Goal: Task Accomplishment & Management: Use online tool/utility

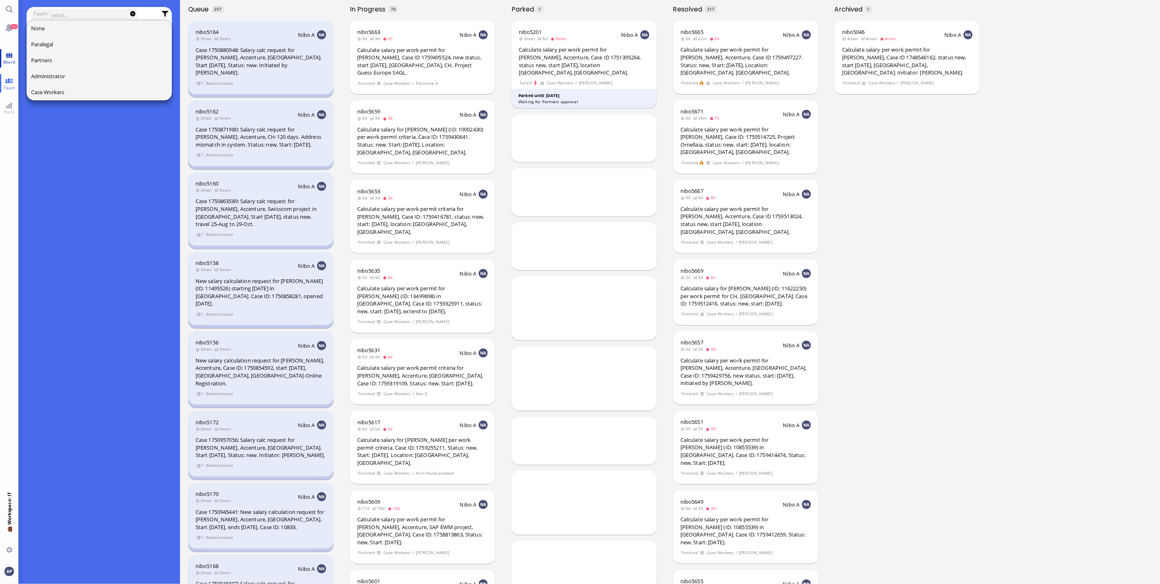
click at [15, 60] on span "Board" at bounding box center [9, 62] width 16 height 6
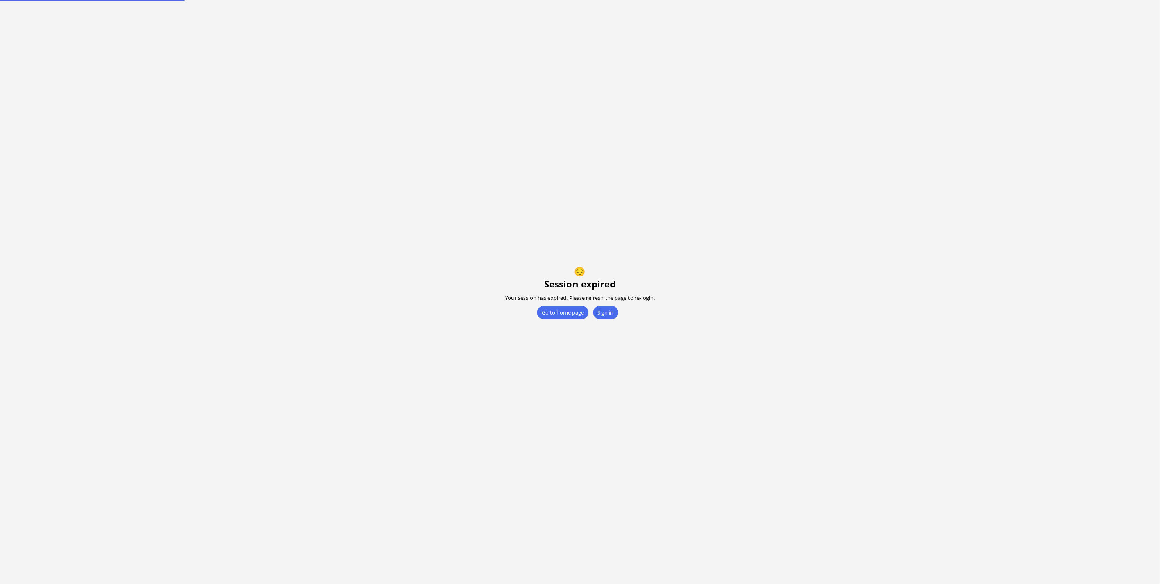
click at [5, 84] on error "😔 Session expired Your session has expired. Please refresh the page to re-login…" at bounding box center [580, 292] width 1160 height 584
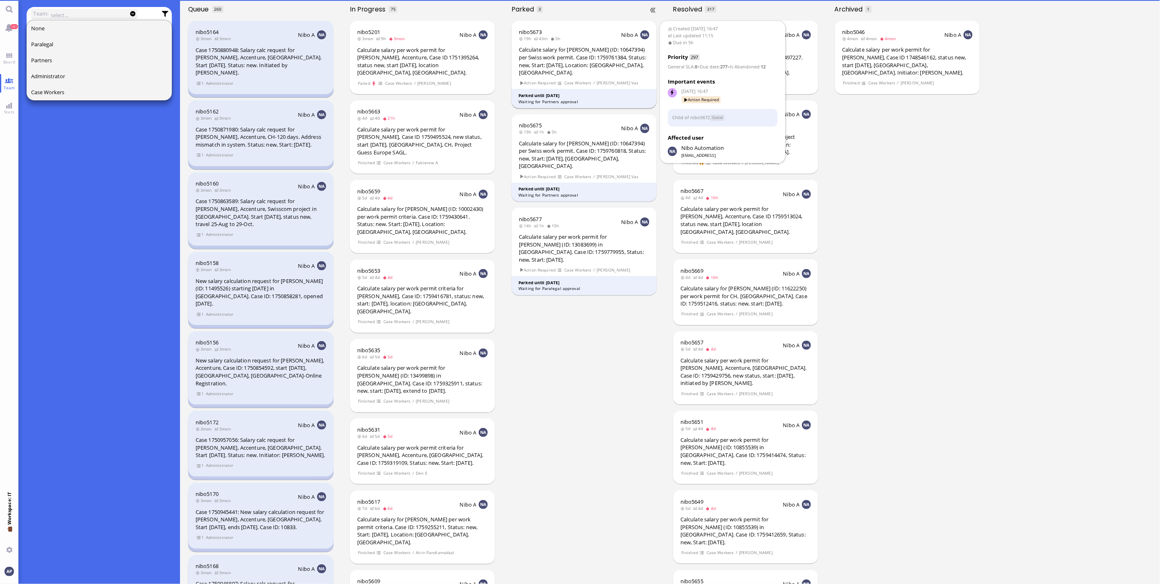
click at [562, 54] on div "Calculate salary for [PERSON_NAME] (ID: 10647394) per Swiss work permit. Case I…" at bounding box center [584, 61] width 131 height 30
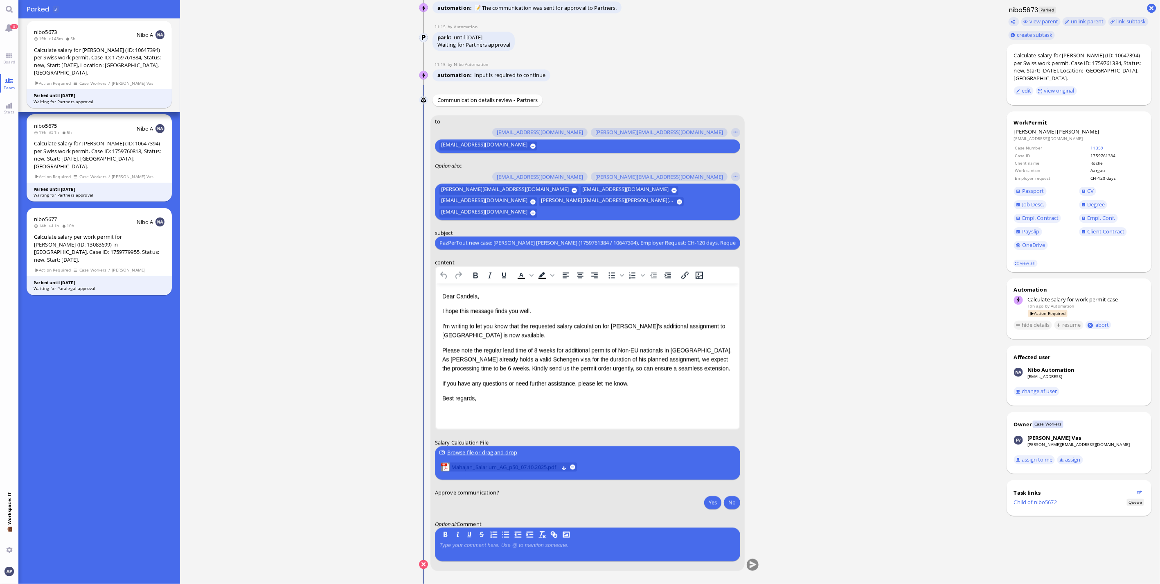
click at [521, 464] on span "Mahajan_Salarium_AG_p50_07.10.2025.pdf" at bounding box center [505, 466] width 108 height 9
click at [586, 368] on p "Please note the regular lead time of 8 weeks for additional permits of Non-EU n…" at bounding box center [587, 358] width 291 height 27
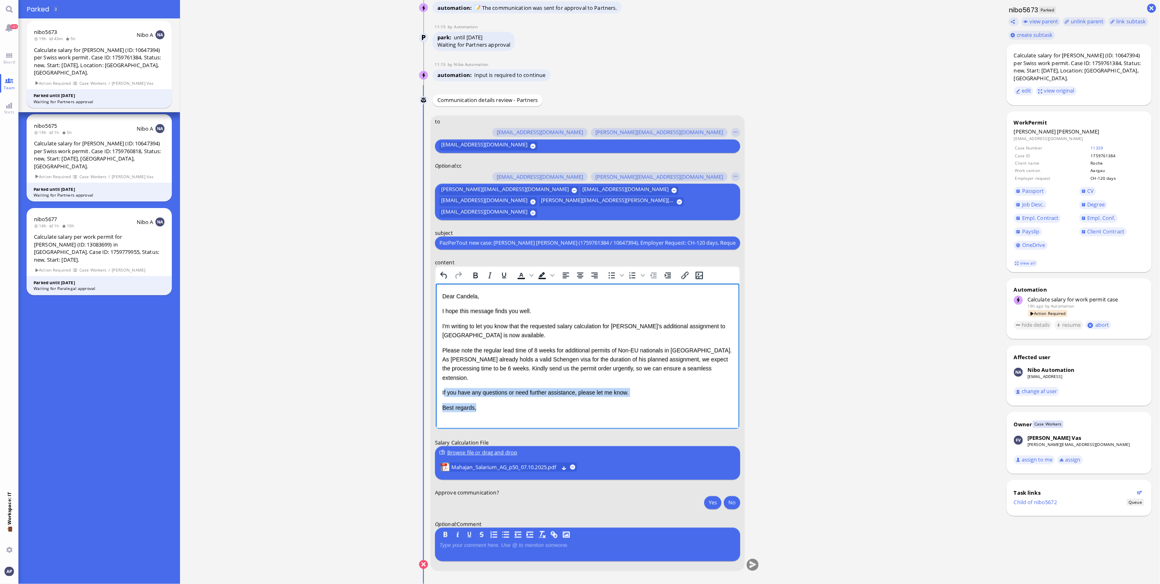
drag, startPoint x: 443, startPoint y: 383, endPoint x: 561, endPoint y: 404, distance: 120.0
click at [561, 404] on html "Dear [PERSON_NAME], I hope this message finds you well. I'm writing to let you …" at bounding box center [587, 351] width 304 height 137
click at [710, 502] on button "Yes" at bounding box center [712, 502] width 17 height 13
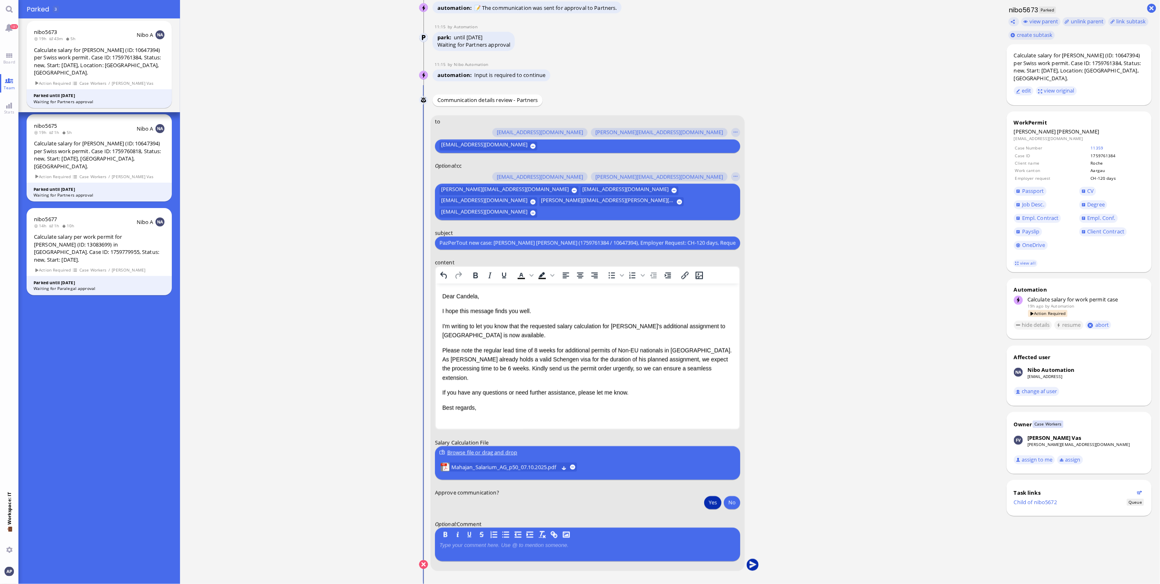
click at [748, 565] on button "submit" at bounding box center [753, 565] width 12 height 12
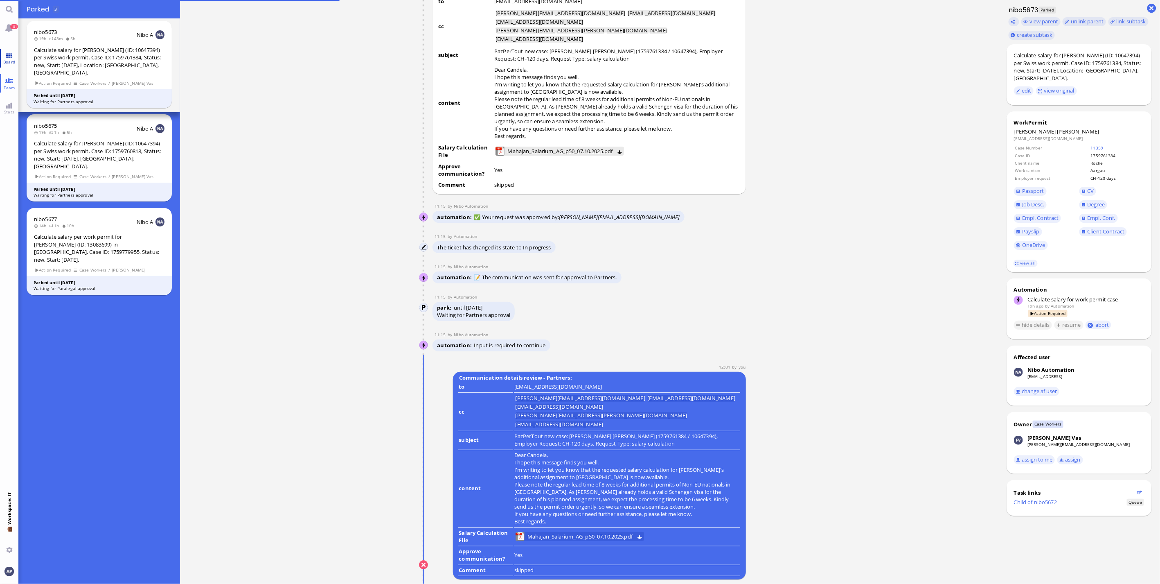
click at [9, 56] on link "Board" at bounding box center [9, 58] width 18 height 18
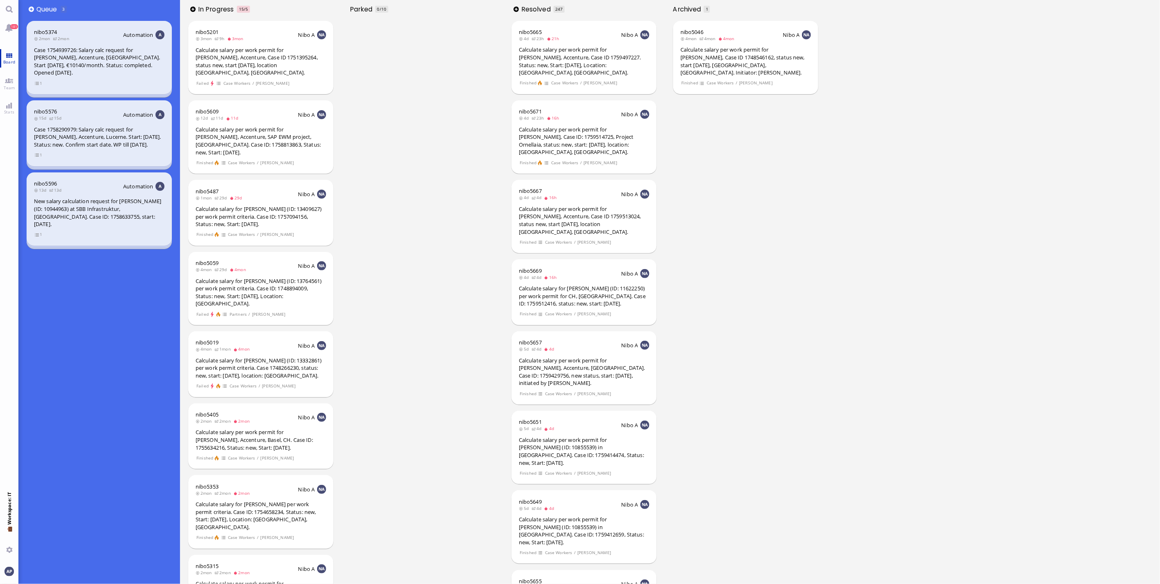
click at [1, 61] on span "Board" at bounding box center [9, 62] width 16 height 6
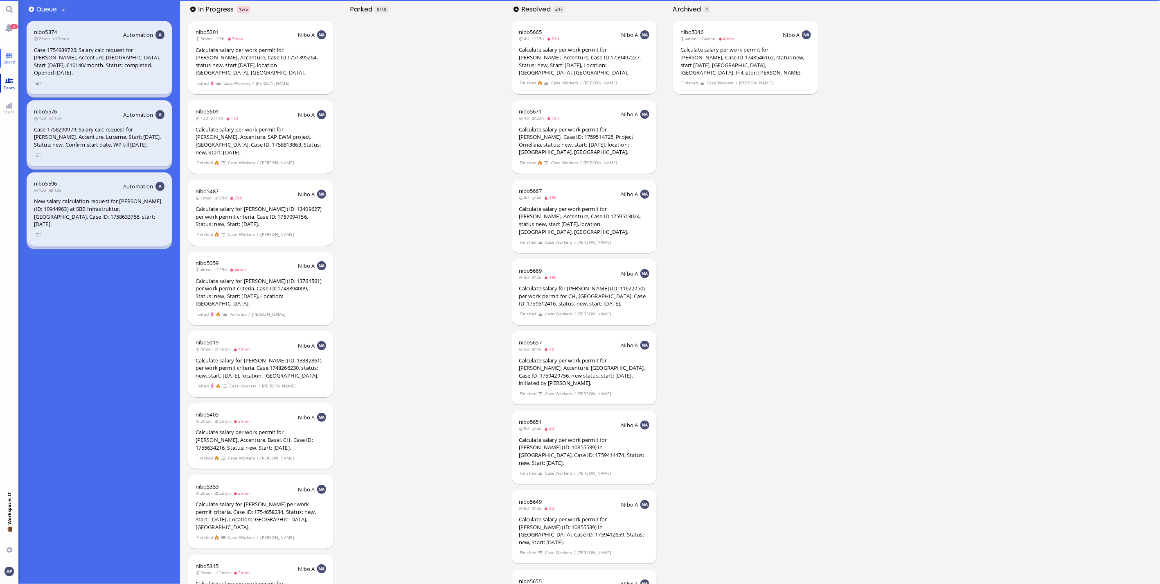
click at [7, 83] on link "Team" at bounding box center [9, 83] width 18 height 18
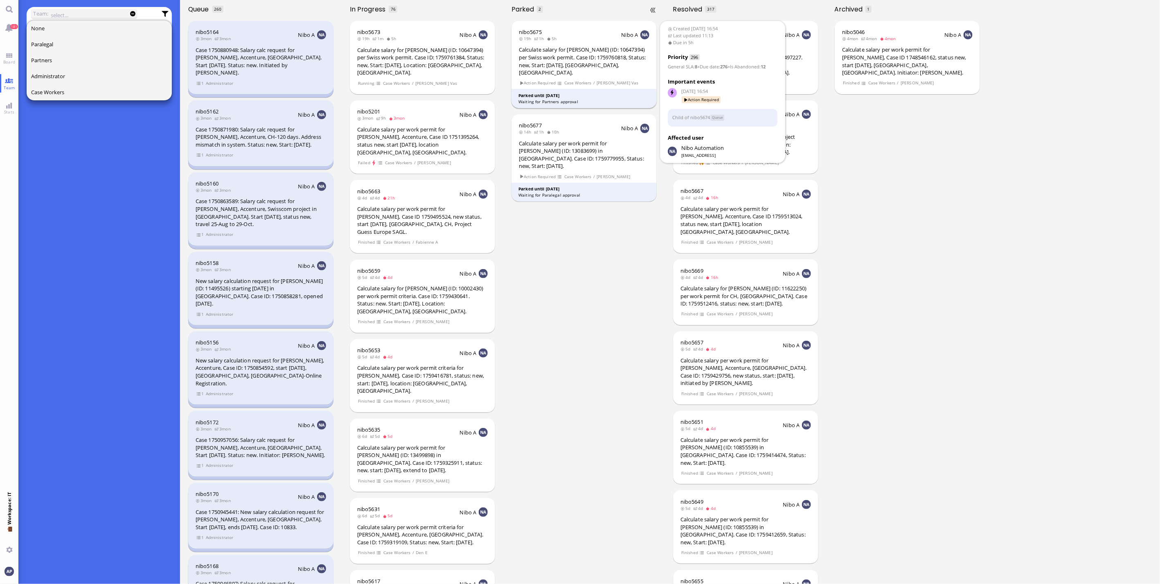
click at [554, 59] on div "Calculate salary for [PERSON_NAME] (ID: 10647394) per Swiss work permit. Case I…" at bounding box center [584, 61] width 131 height 30
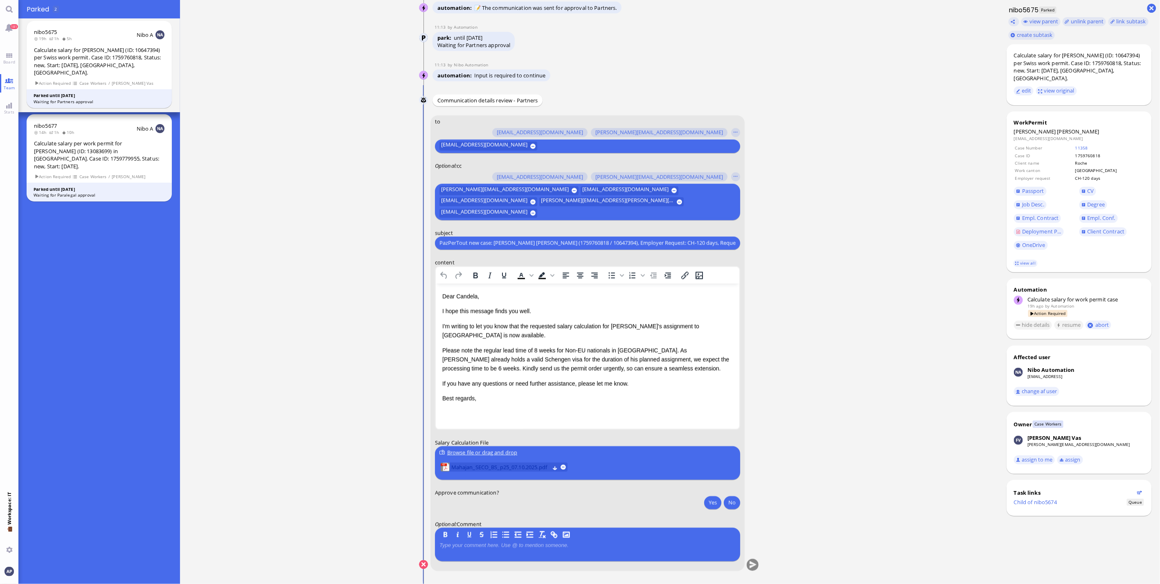
click at [464, 470] on span "Mahajan_SECO_BS_p25_07.10.2025.pdf" at bounding box center [500, 466] width 98 height 9
drag, startPoint x: 706, startPoint y: 504, endPoint x: 717, endPoint y: 518, distance: 17.7
click at [706, 504] on button "Yes" at bounding box center [712, 502] width 17 height 13
click at [753, 566] on button "submit" at bounding box center [753, 565] width 12 height 12
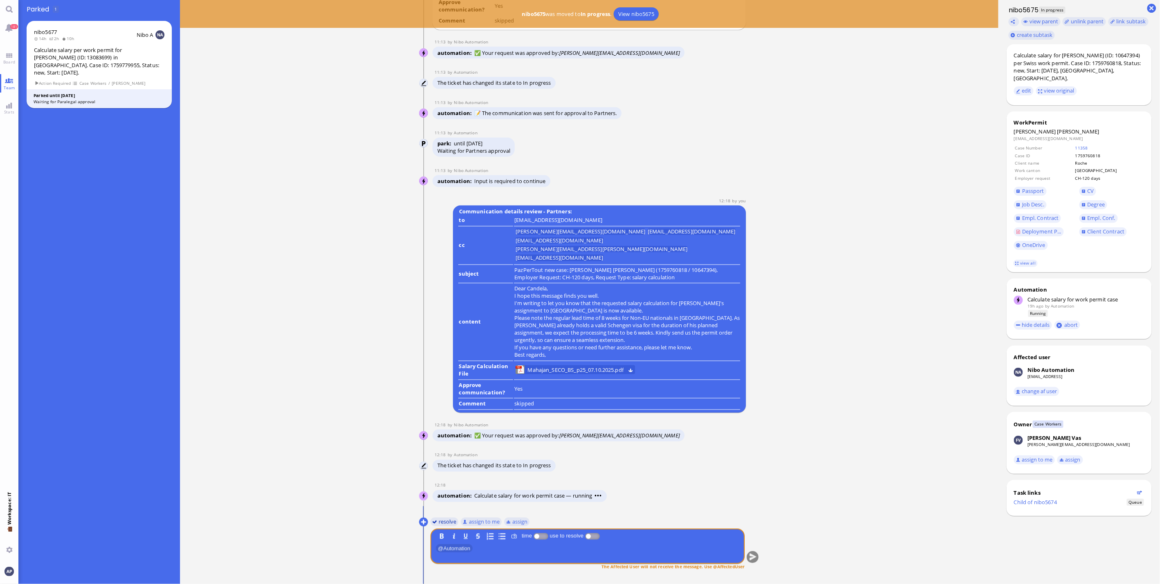
click at [438, 524] on button "resolve" at bounding box center [445, 521] width 28 height 9
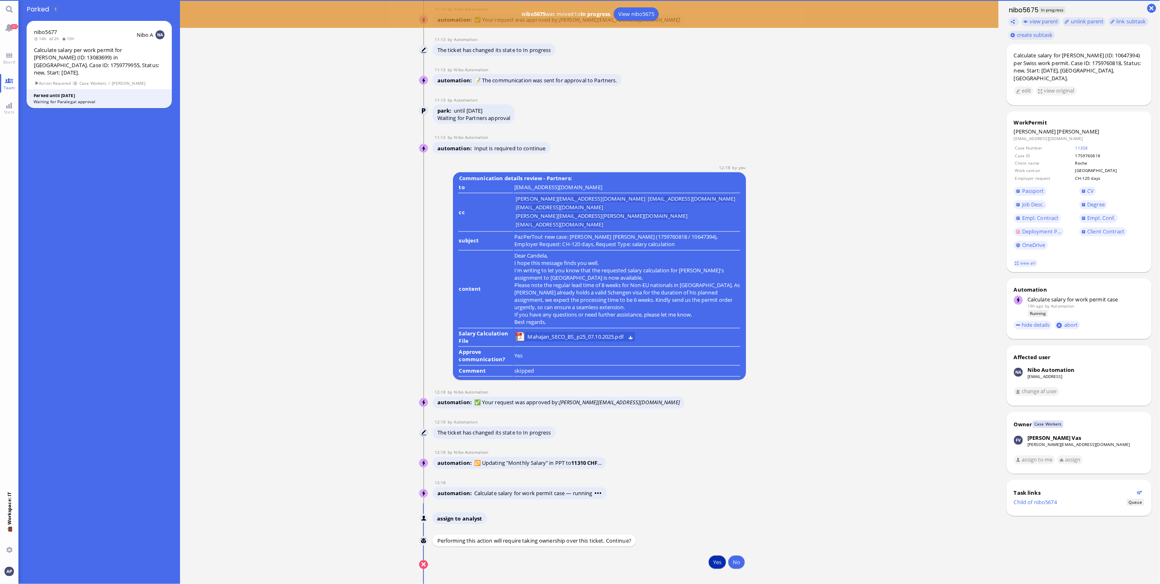
click at [718, 557] on button "Yes" at bounding box center [717, 561] width 17 height 13
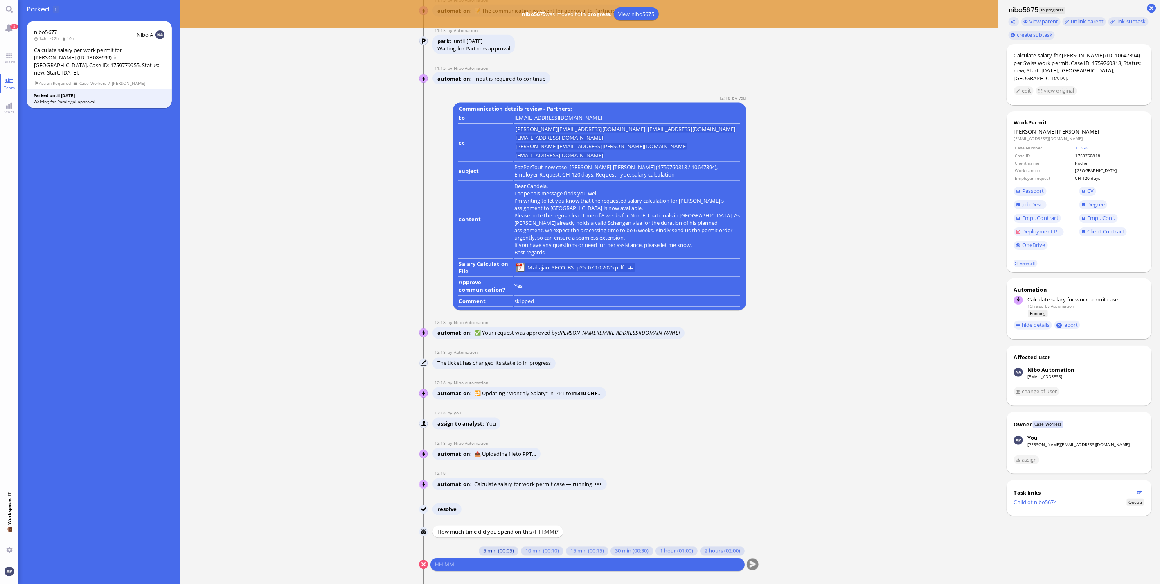
click at [498, 548] on button "5 min (00:05)" at bounding box center [499, 550] width 40 height 9
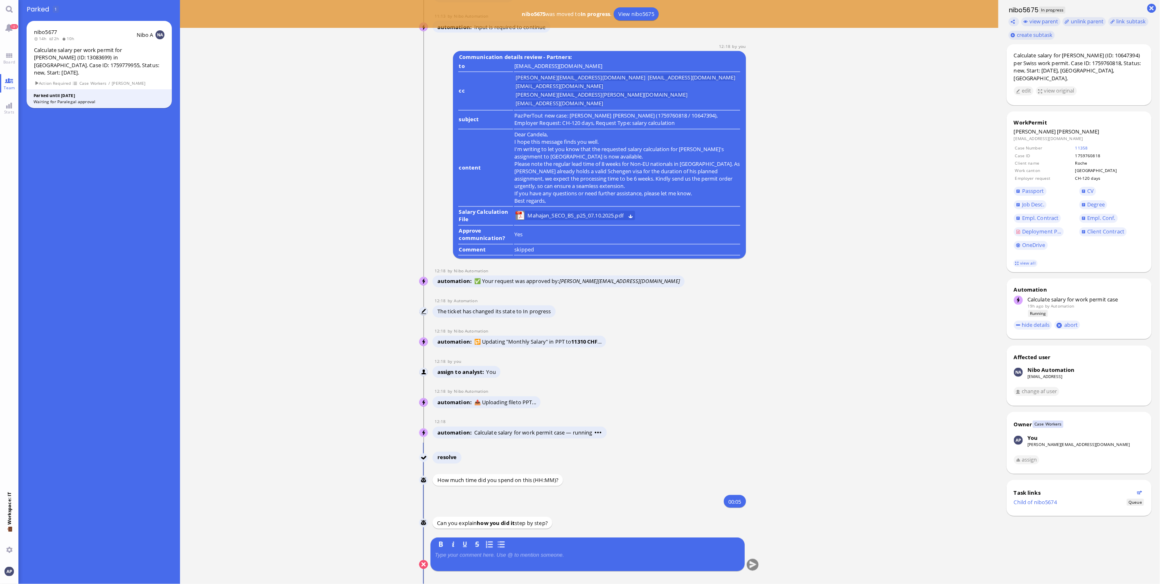
click at [501, 559] on div at bounding box center [587, 560] width 305 height 17
click at [755, 566] on button "submit" at bounding box center [753, 565] width 12 height 12
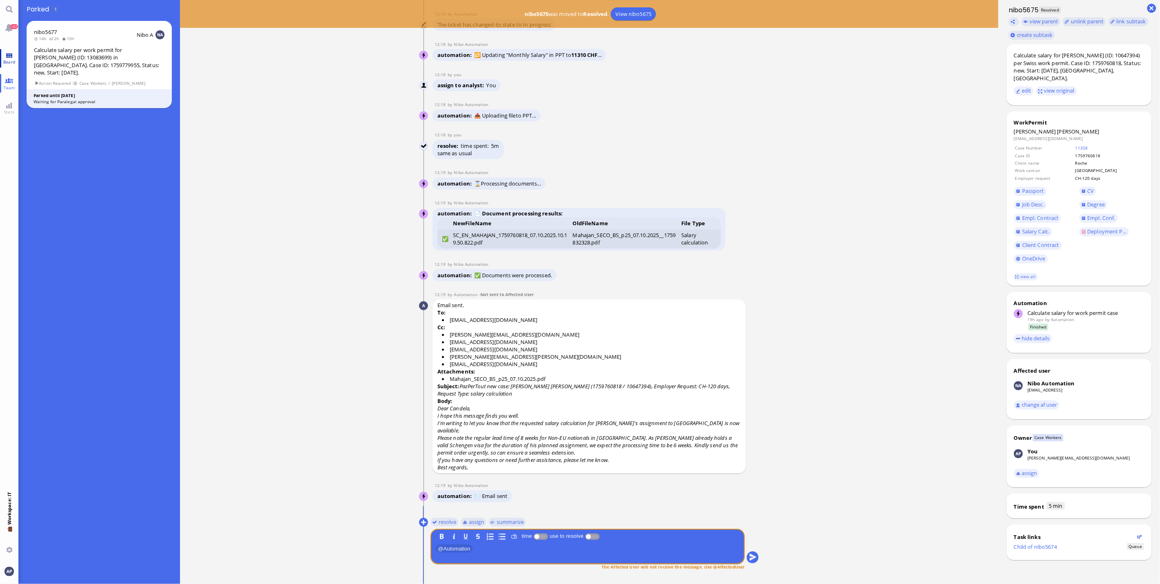
click at [5, 53] on link "Board" at bounding box center [9, 58] width 18 height 18
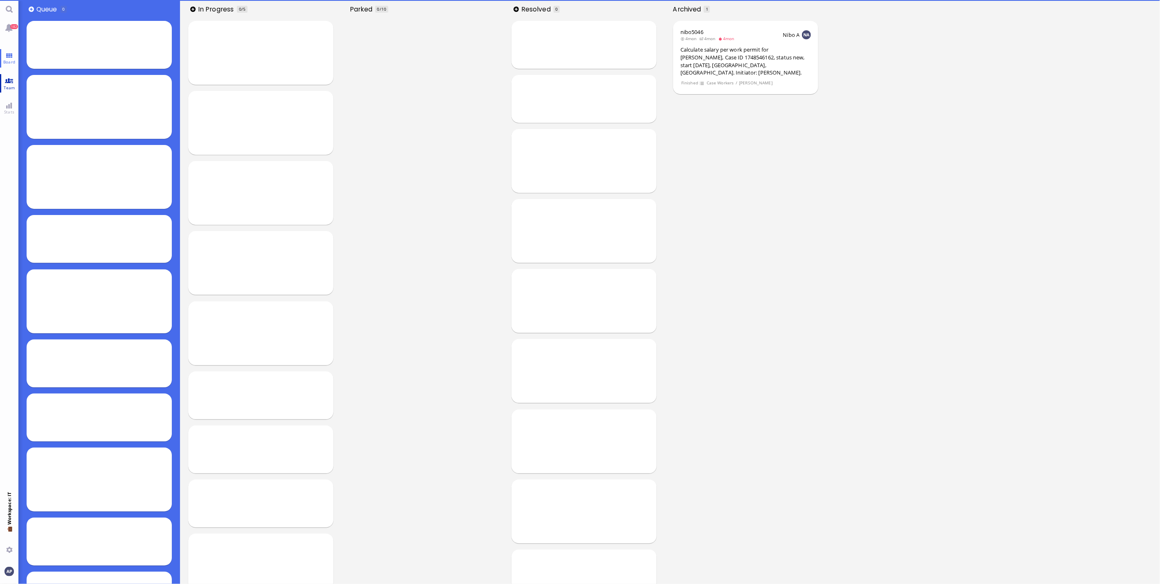
click at [6, 85] on span "Team" at bounding box center [10, 88] width 16 height 6
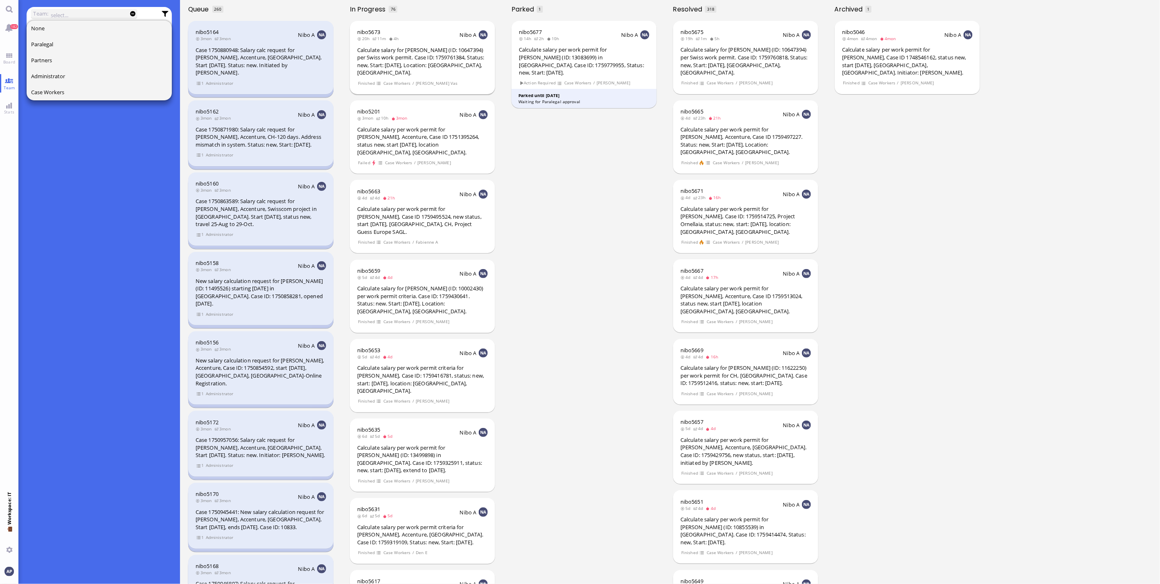
click at [375, 63] on div "Calculate salary for [PERSON_NAME] (ID: 10647394) per Swiss work permit. Case I…" at bounding box center [422, 61] width 131 height 30
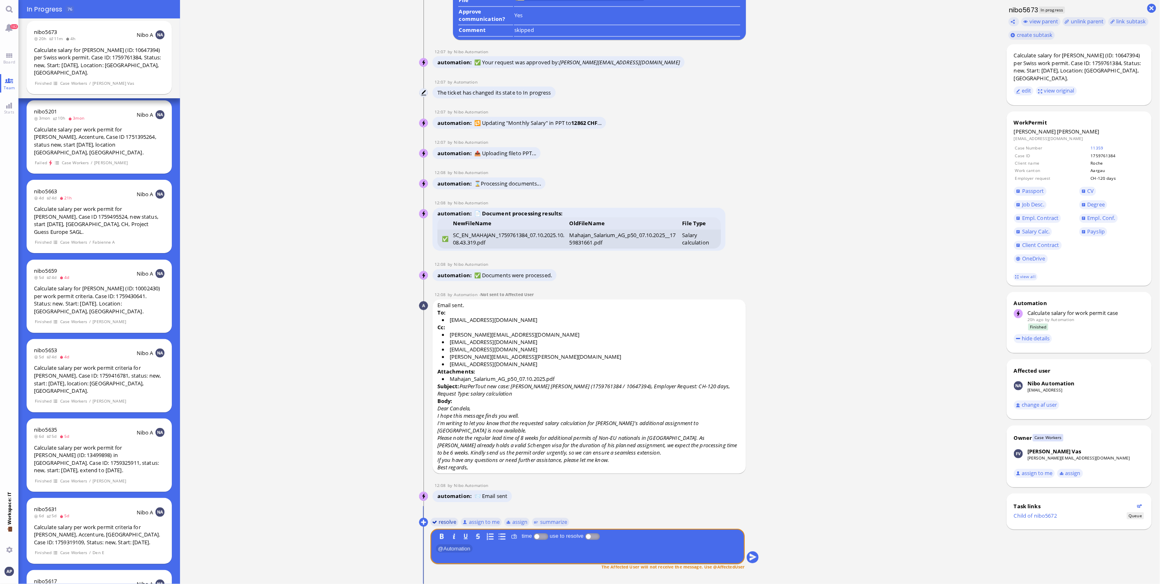
click at [449, 521] on button "resolve" at bounding box center [445, 521] width 28 height 9
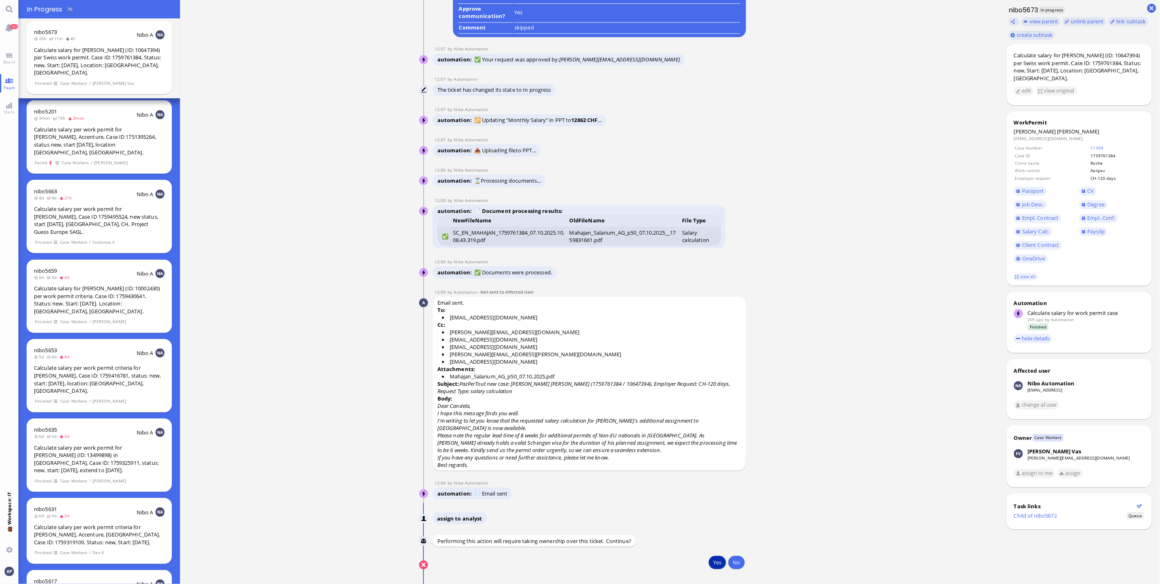
click at [713, 565] on button "Yes" at bounding box center [717, 561] width 17 height 13
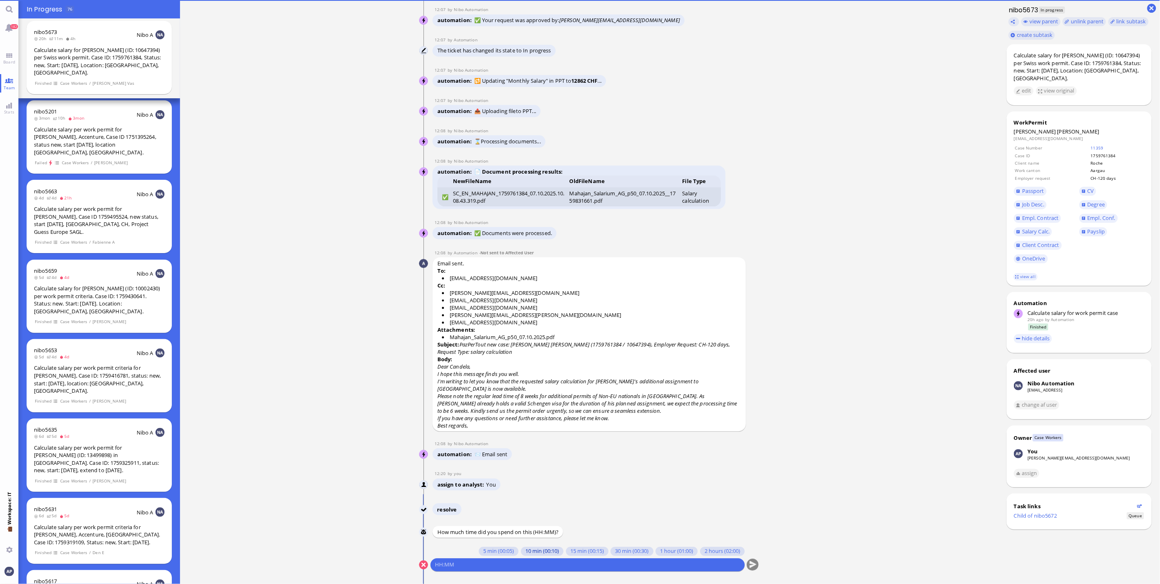
click at [529, 553] on button "10 min (00:10)" at bounding box center [542, 550] width 43 height 9
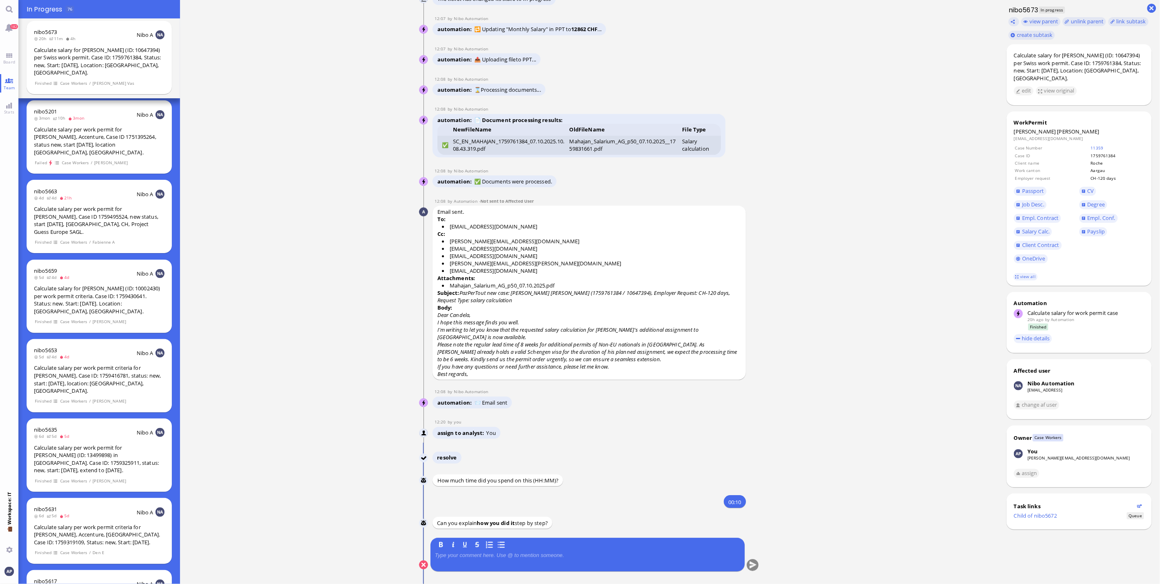
click at [505, 559] on div at bounding box center [587, 560] width 305 height 17
click at [755, 563] on button "submit" at bounding box center [753, 565] width 12 height 12
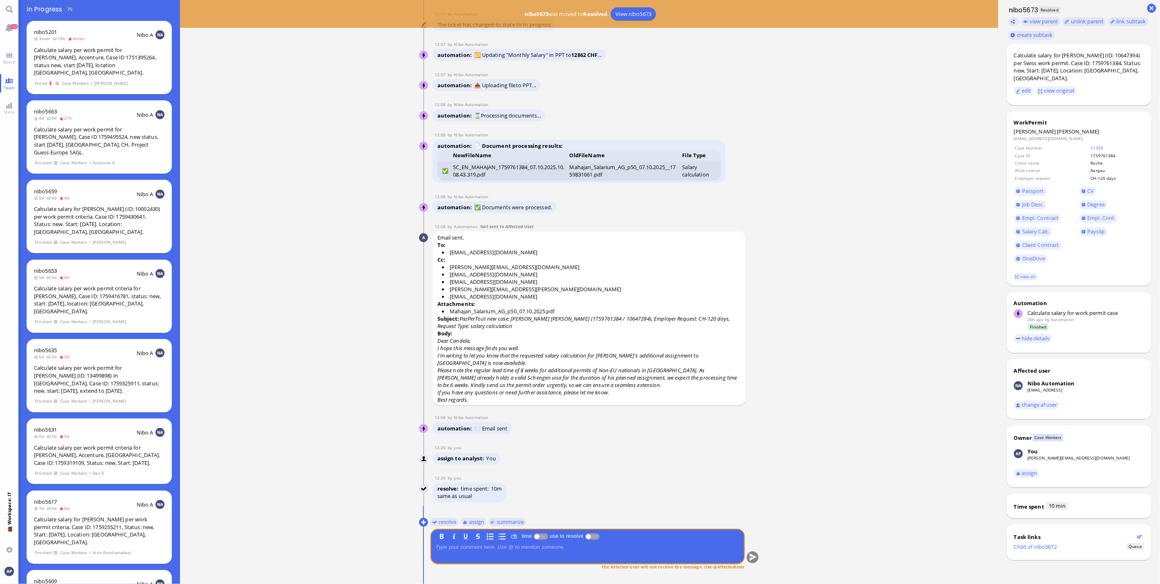
click at [382, 418] on ticket "[DATE] 16:47 by Automation Automation Calculate eligible salary for work permit…" at bounding box center [589, 292] width 819 height 584
click at [11, 57] on link "Board" at bounding box center [9, 58] width 18 height 18
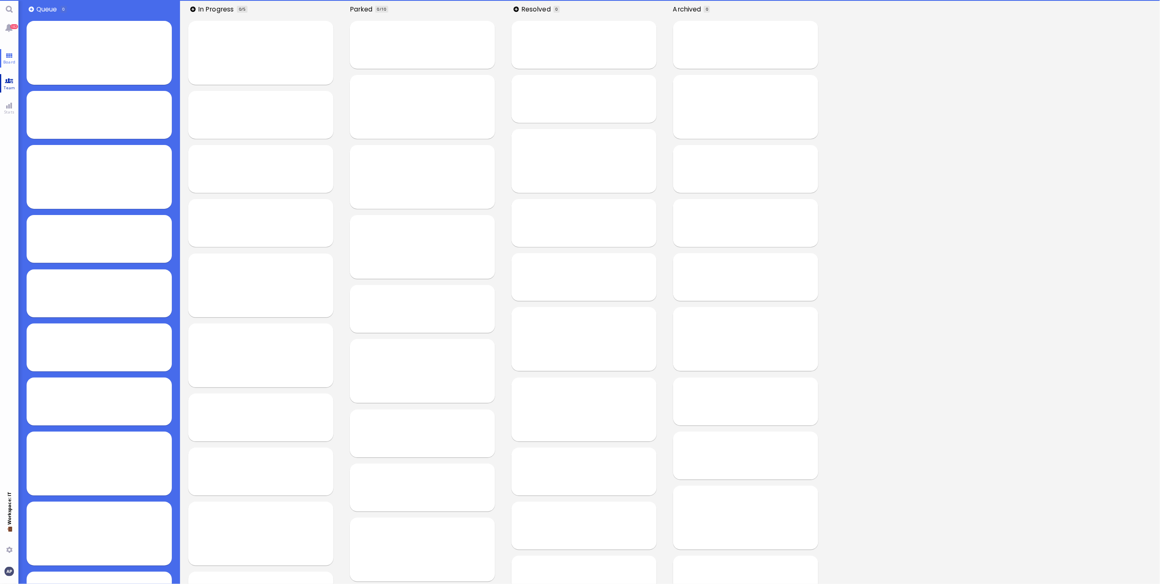
click at [5, 81] on link "Team" at bounding box center [9, 83] width 18 height 18
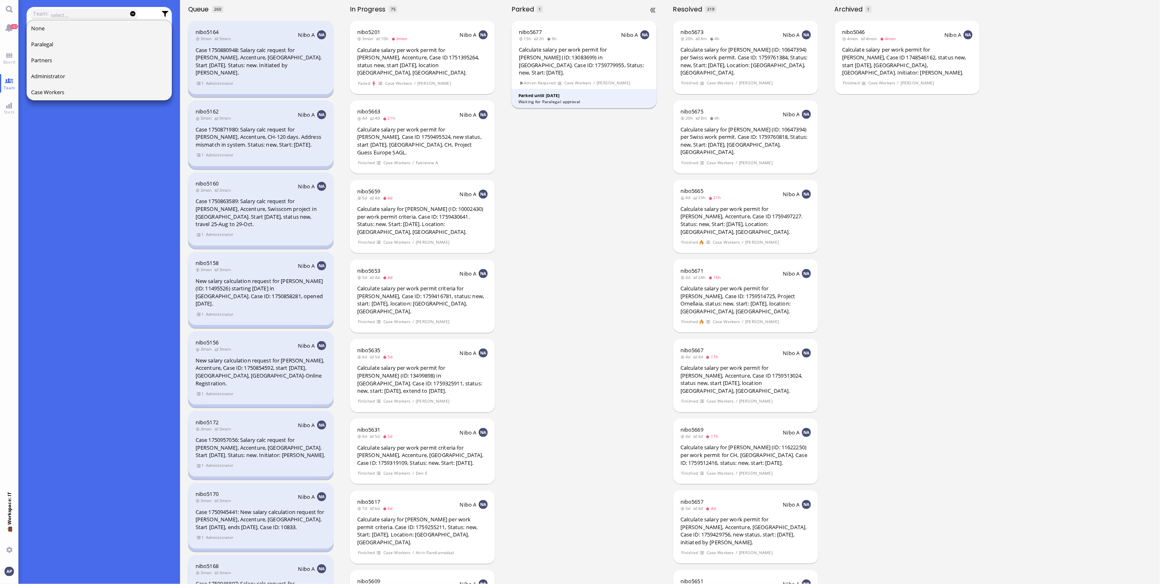
click at [582, 41] on header "nibo5677 15h 2h 9h Nibo A" at bounding box center [584, 34] width 131 height 13
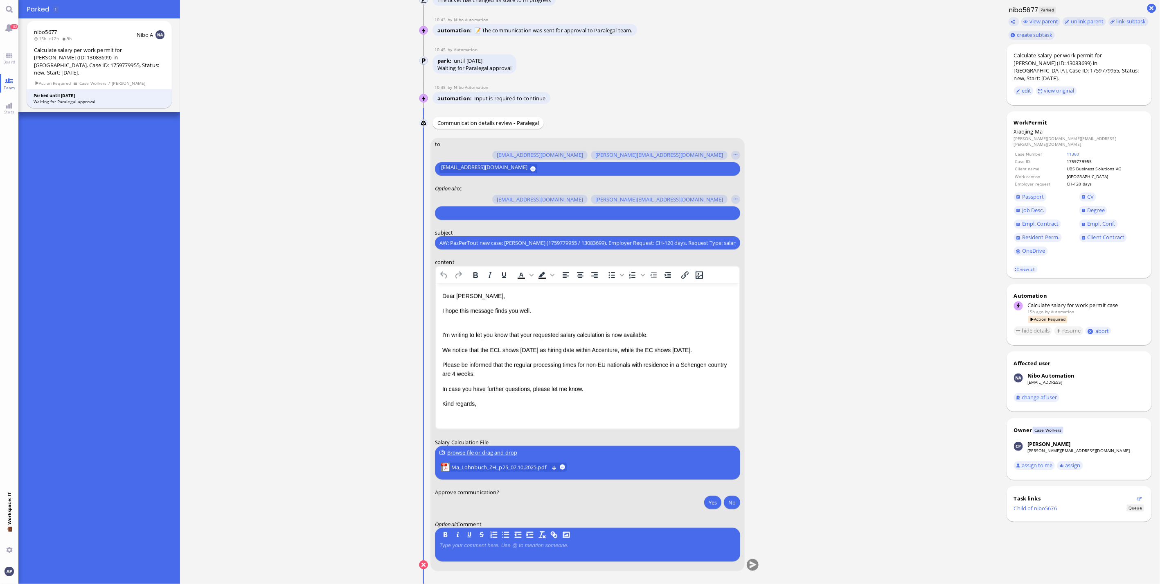
click at [489, 321] on p "I'm writing to let you know that your requested salary calculation is now avail…" at bounding box center [587, 330] width 291 height 18
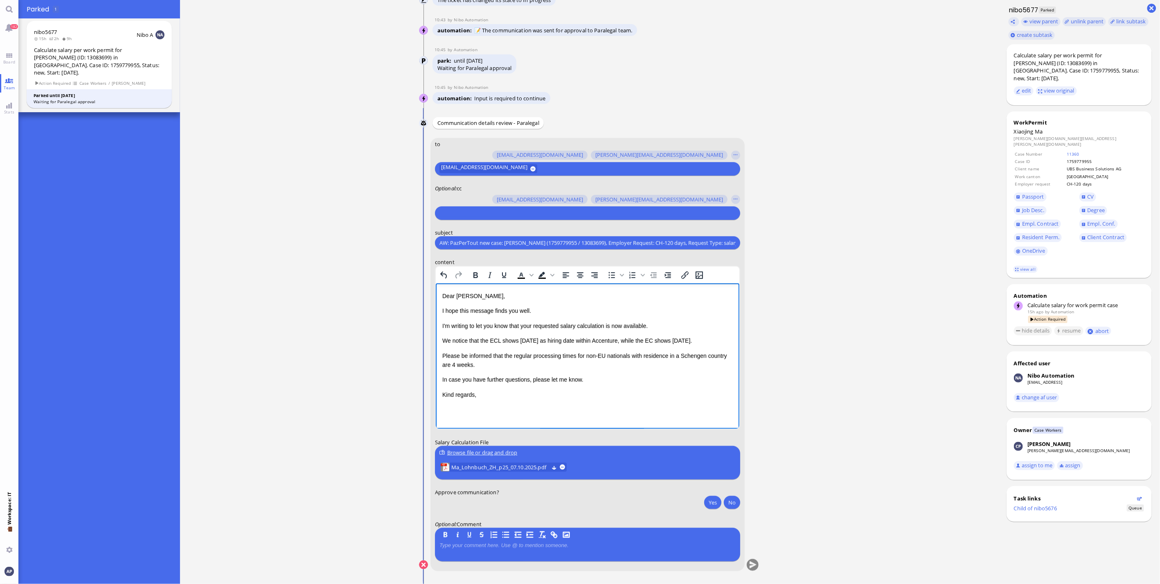
click at [366, 258] on ticket "[DATE] 21:56 by Automation Automation Calculate eligible salary for work permit…" at bounding box center [589, 292] width 819 height 584
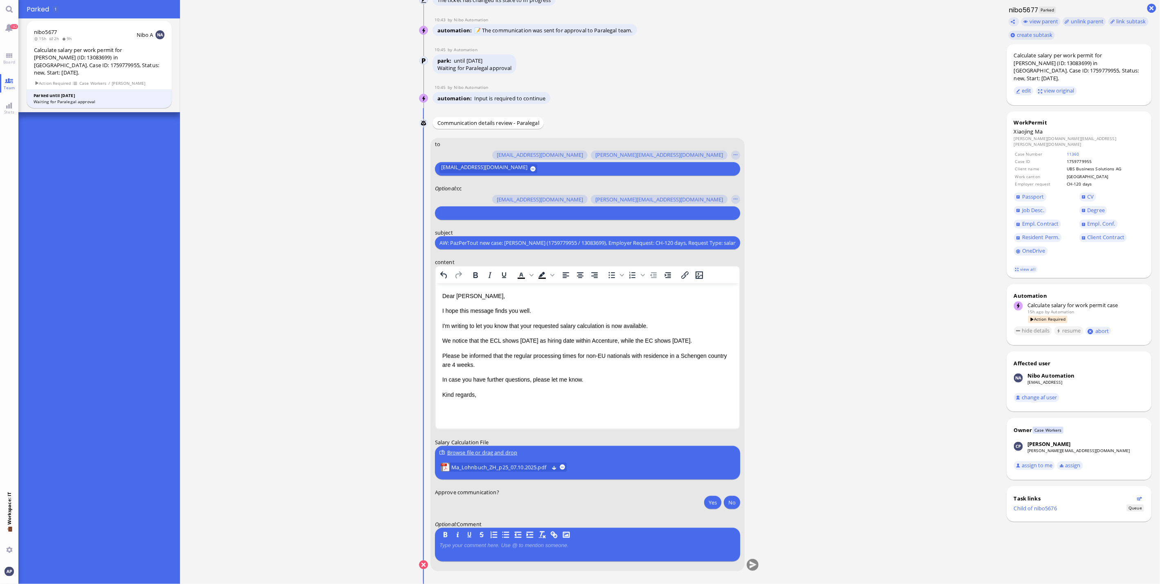
click at [395, 336] on ticket "[DATE] 21:56 by Automation Automation Calculate eligible salary for work permit…" at bounding box center [589, 292] width 819 height 584
click at [465, 211] on input "text" at bounding box center [587, 213] width 294 height 9
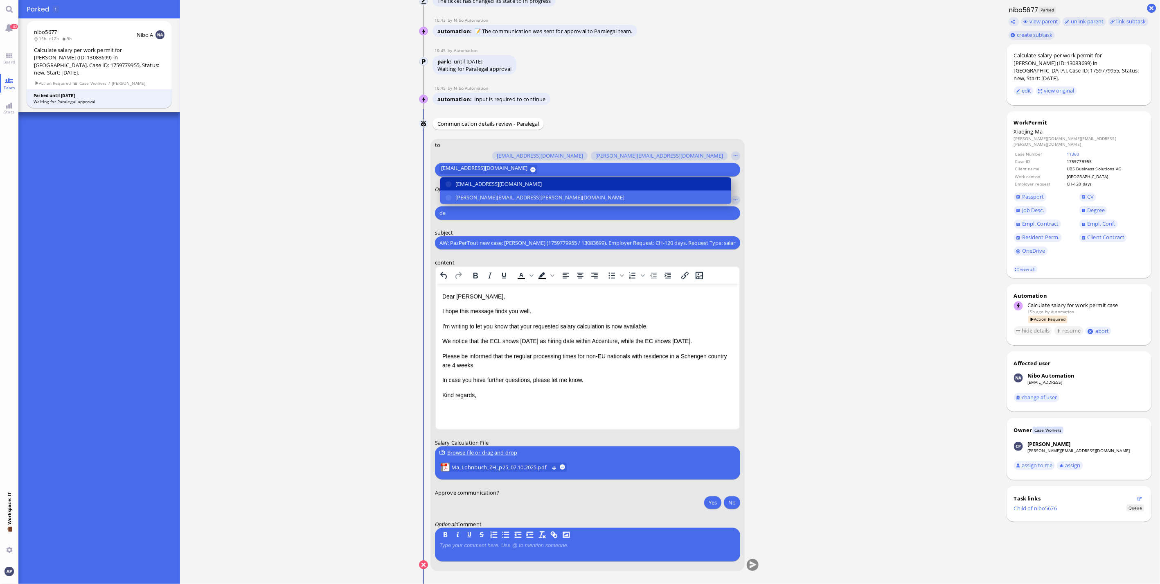
type input "de"
click at [457, 185] on span "[EMAIL_ADDRESS][DOMAIN_NAME]" at bounding box center [499, 184] width 86 height 9
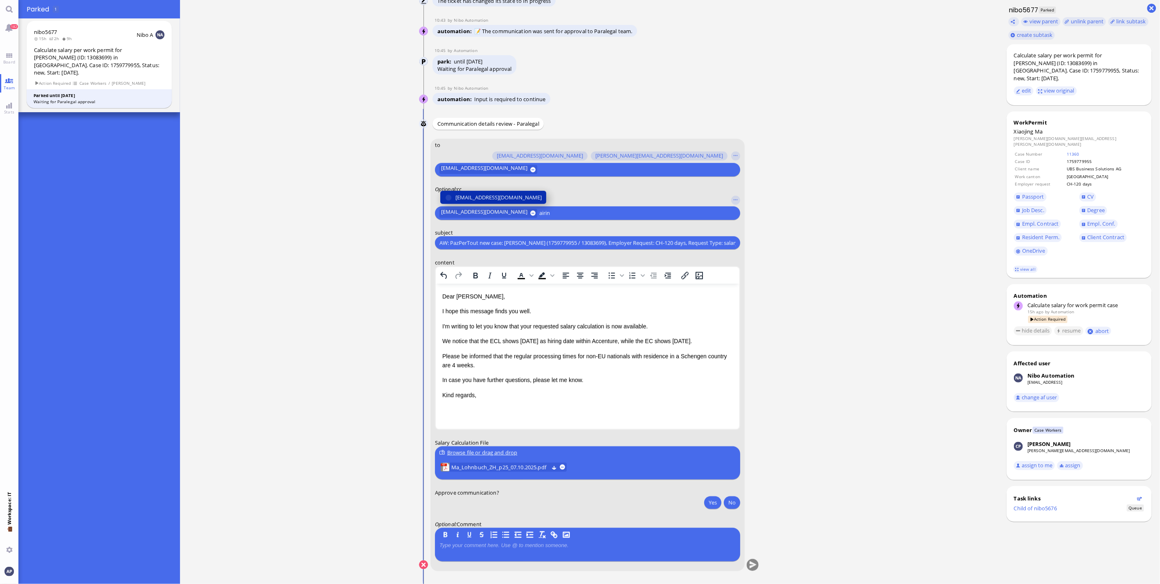
type input "airin"
click at [464, 201] on span "[EMAIL_ADDRESS][DOMAIN_NAME]" at bounding box center [499, 197] width 86 height 9
type input "arsl"
click at [464, 201] on span "[EMAIL_ADDRESS][DOMAIN_NAME]" at bounding box center [499, 197] width 86 height 9
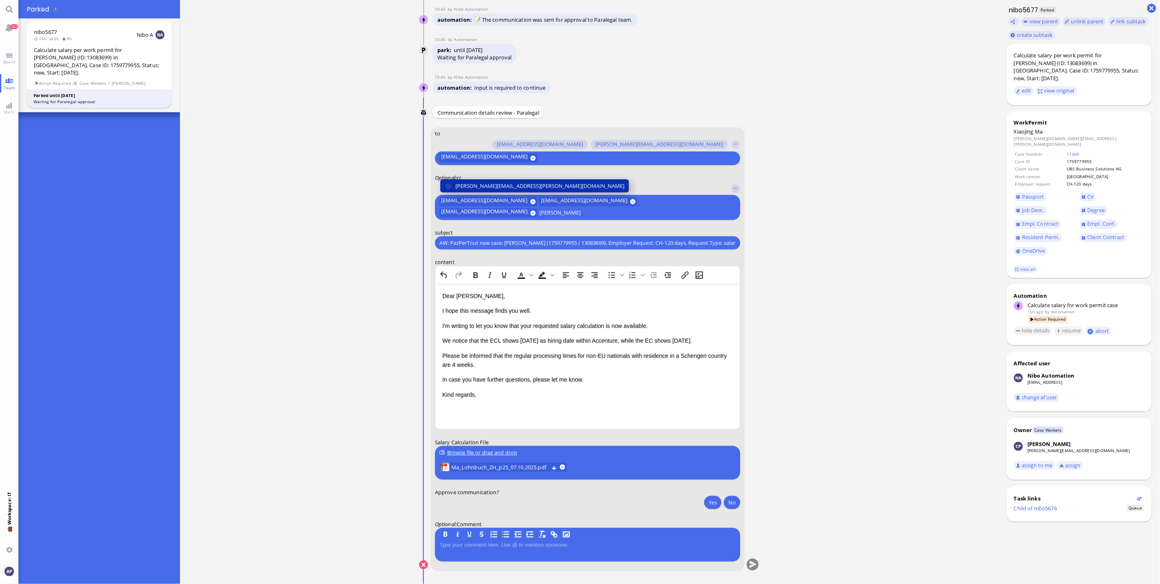
type input "[PERSON_NAME]"
click at [465, 190] on span "[PERSON_NAME][EMAIL_ADDRESS][PERSON_NAME][DOMAIN_NAME]" at bounding box center [540, 186] width 169 height 9
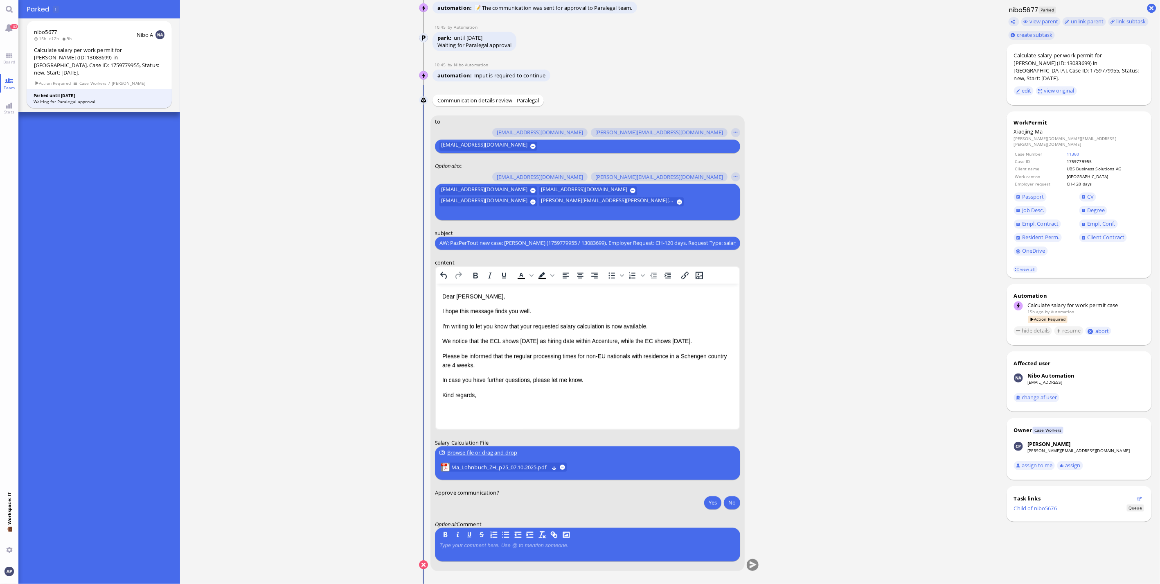
click at [641, 215] on input "text" at bounding box center [587, 213] width 294 height 9
click at [656, 215] on input "text" at bounding box center [587, 213] width 294 height 9
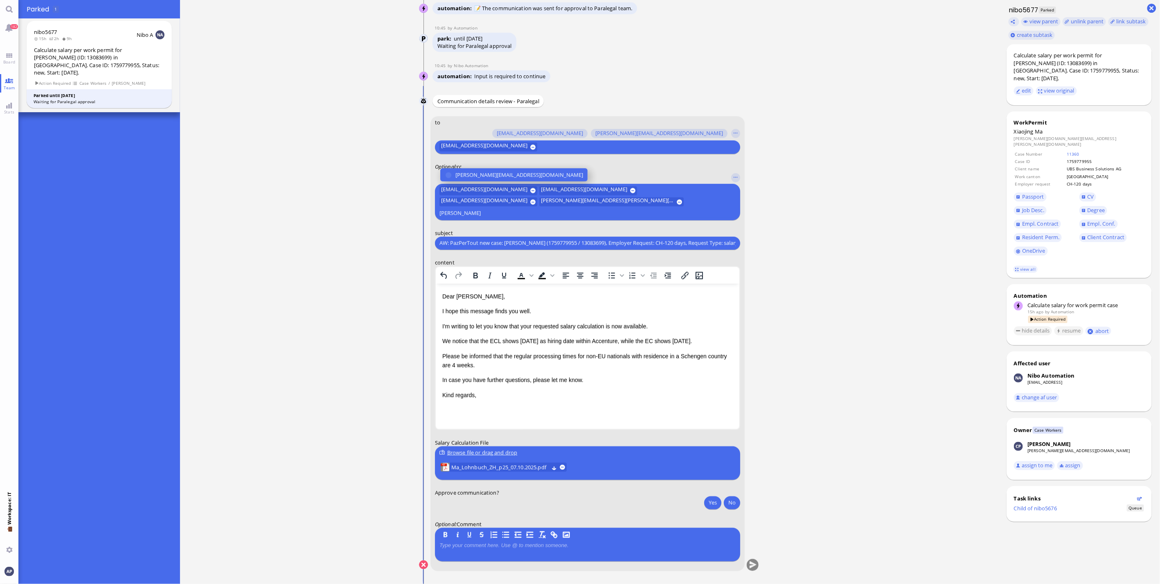
click at [664, 214] on input "[PERSON_NAME]" at bounding box center [587, 213] width 294 height 9
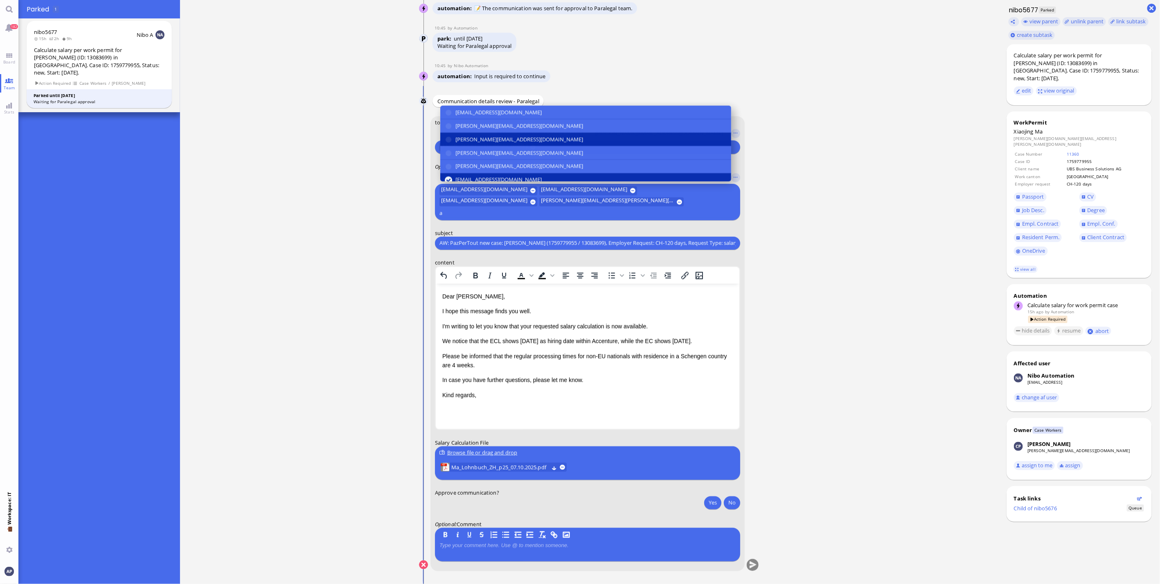
type input "a"
click at [464, 143] on span "[PERSON_NAME][EMAIL_ADDRESS][DOMAIN_NAME]" at bounding box center [520, 139] width 128 height 9
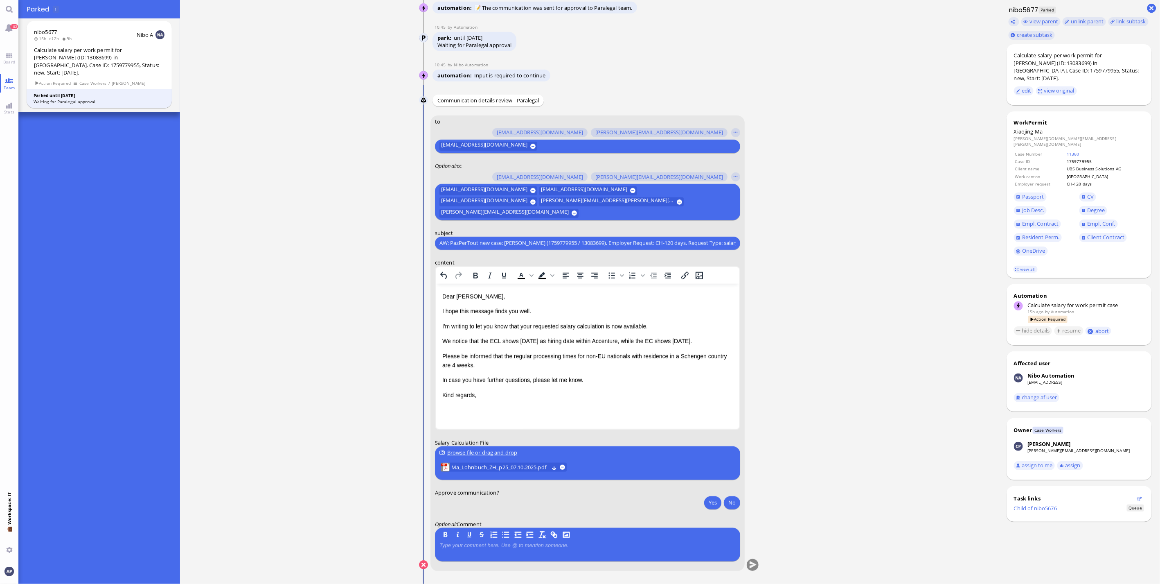
click at [504, 321] on p "I'm writing to let you know that your requested salary calculation is now avail…" at bounding box center [587, 325] width 291 height 9
click at [511, 466] on span "Ma_Lohnbuch_ZH_p25_07.10.2025.pdf" at bounding box center [499, 466] width 97 height 9
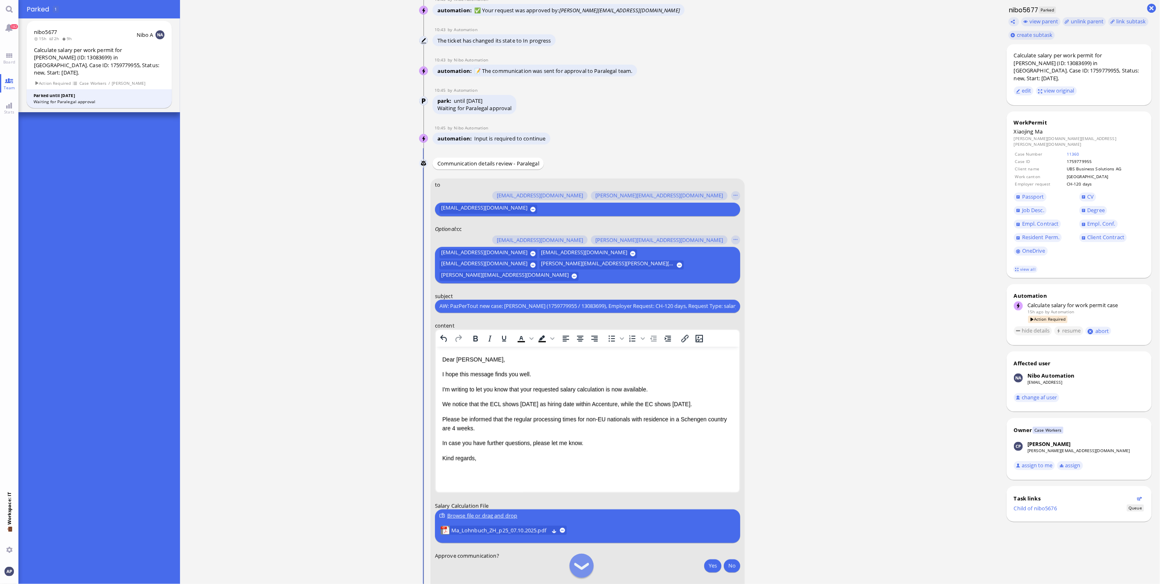
scroll to position [0, 0]
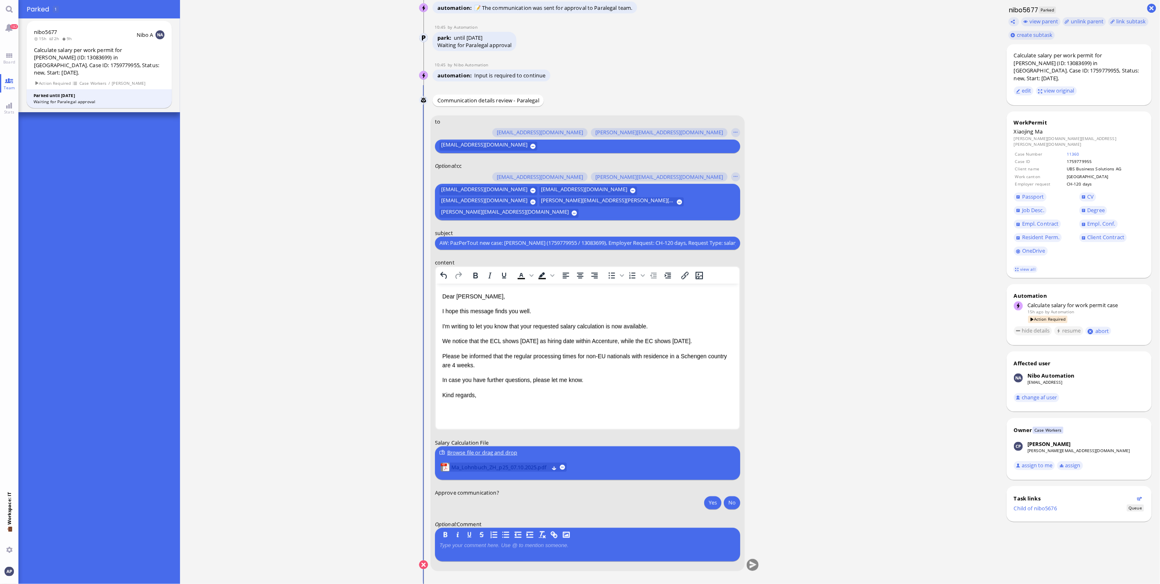
click at [517, 465] on span "Ma_Lohnbuch_ZH_p25_07.10.2025.pdf" at bounding box center [499, 466] width 97 height 9
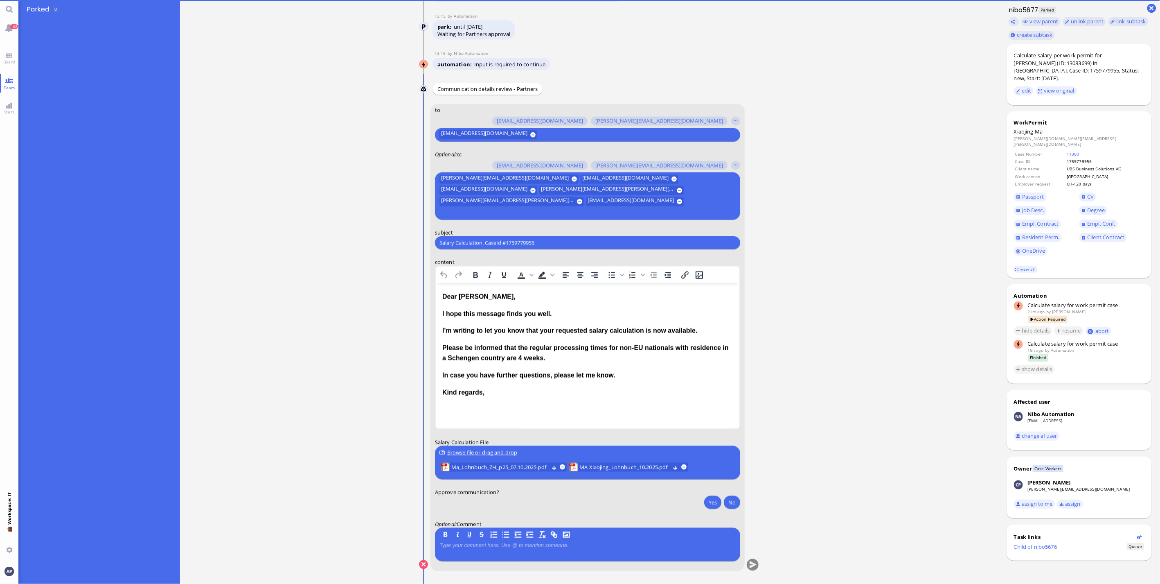
scroll to position [0, 0]
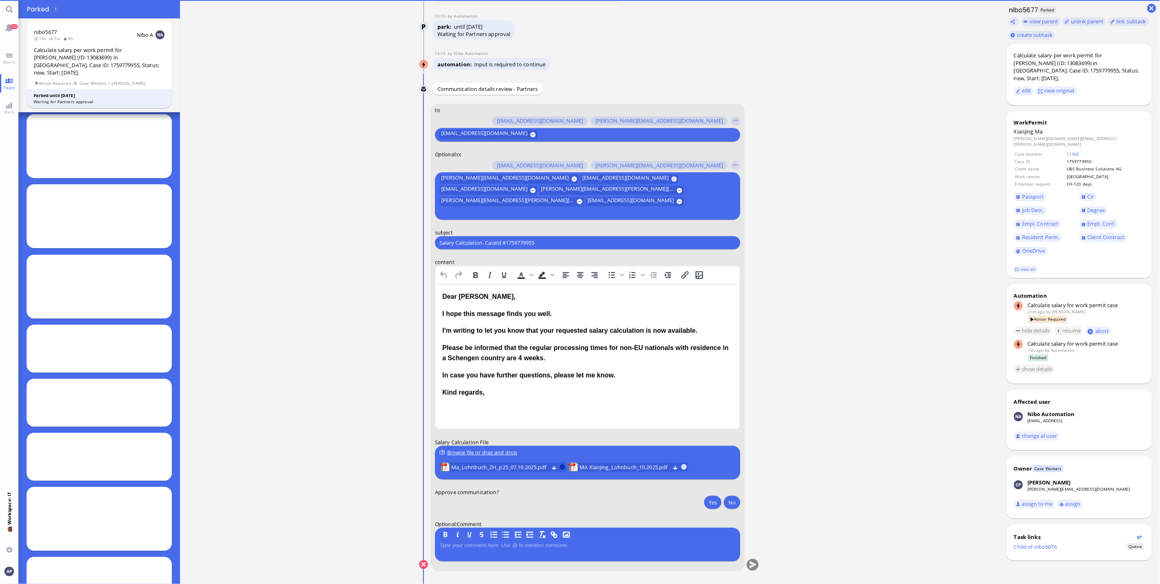
click at [560, 468] on button at bounding box center [562, 466] width 5 height 5
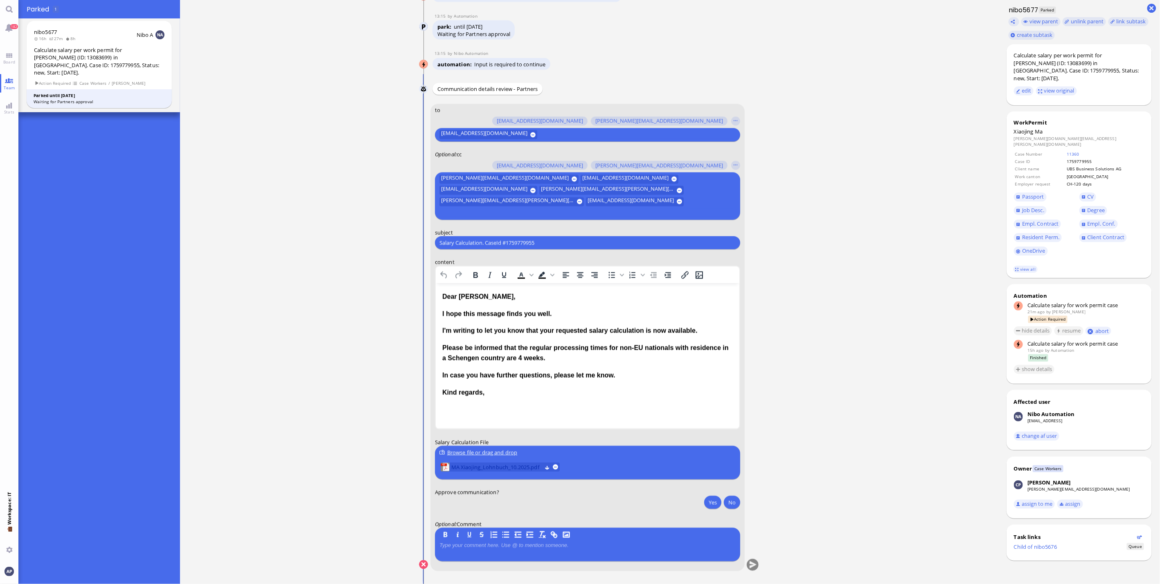
click at [496, 464] on span "MA Xiaojing_Lohnbuch_10.2025.pdf" at bounding box center [496, 466] width 90 height 9
click at [709, 505] on button "Yes" at bounding box center [712, 502] width 17 height 13
click at [750, 563] on button "submit" at bounding box center [753, 565] width 12 height 12
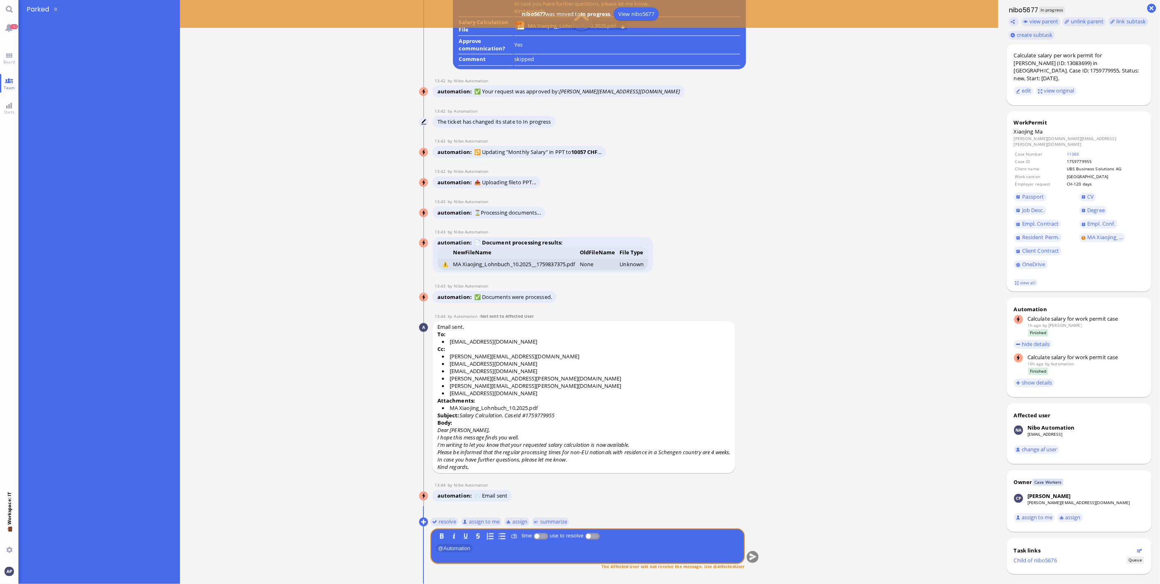
scroll to position [0, 0]
drag, startPoint x: 263, startPoint y: 501, endPoint x: 258, endPoint y: 474, distance: 27.9
click at [263, 501] on ticket "[DATE] 21:56 by Automation Automation Calculate eligible salary for work permit…" at bounding box center [589, 292] width 819 height 584
